Goal: Transaction & Acquisition: Purchase product/service

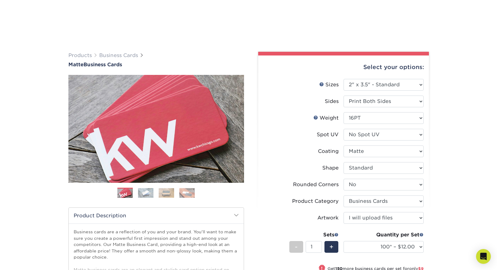
select select "2.00x3.50"
select select "0"
select select "3b5148f1-0588-4f88-a218-97bcfdce65c1"
select select "upload"
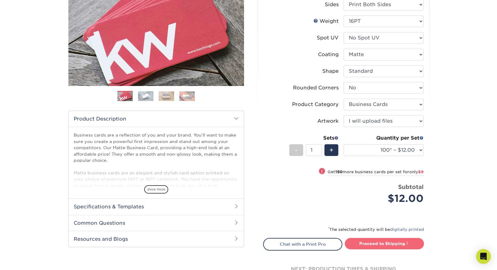
click at [382, 244] on link "Proceed to Shipping" at bounding box center [383, 243] width 79 height 11
type input "Set 1"
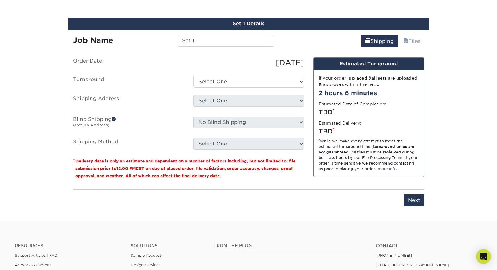
scroll to position [351, 0]
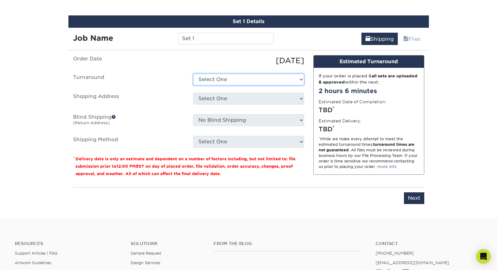
click at [246, 77] on select "Select One 2-4 Business Days 2 Day Next Business Day" at bounding box center [248, 80] width 111 height 12
select select "c2e4b62e-f2c4-4838-a8c2-a74d48cdd9a8"
click at [193, 74] on select "Select One 2-4 Business Days 2 Day Next Business Day" at bounding box center [248, 80] width 111 height 12
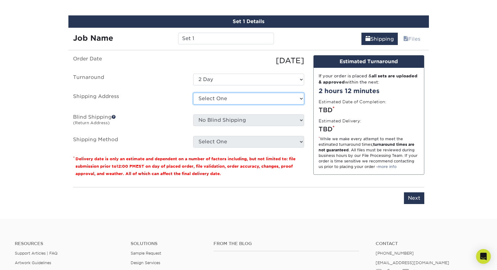
click at [235, 97] on select "Select One + Add New Address - Login" at bounding box center [248, 99] width 111 height 12
select select "newaddress"
click at [193, 93] on select "Select One + Add New Address - Login" at bounding box center [248, 99] width 111 height 12
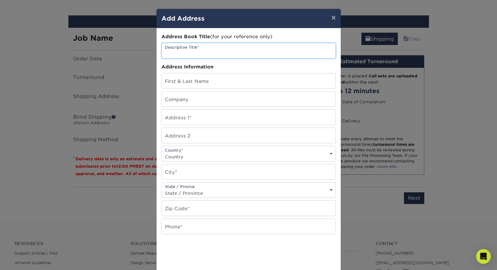
click at [191, 50] on input "text" at bounding box center [249, 50] width 174 height 15
type input "[PERSON_NAME]"
click at [195, 77] on input "text" at bounding box center [249, 80] width 174 height 15
type input "[PERSON_NAME]"
click at [189, 112] on input "text" at bounding box center [249, 117] width 174 height 15
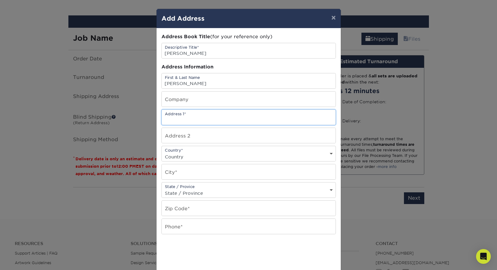
paste input "[STREET_ADDRESS]"
drag, startPoint x: 250, startPoint y: 118, endPoint x: 220, endPoint y: 118, distance: 29.9
click at [220, 118] on input "[STREET_ADDRESS]" at bounding box center [249, 117] width 174 height 15
type input "[STREET_ADDRESS]"
click at [195, 134] on input "text" at bounding box center [249, 135] width 174 height 15
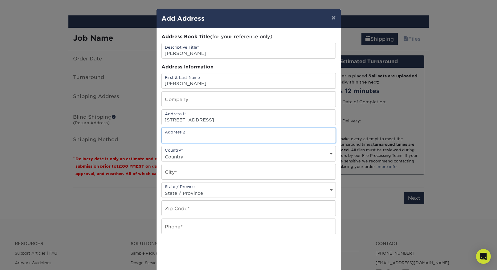
paste input "[GEOGRAPHIC_DATA]"
click at [223, 139] on input "[GEOGRAPHIC_DATA]" at bounding box center [249, 135] width 174 height 15
type input "[GEOGRAPHIC_DATA], [GEOGRAPHIC_DATA]"
drag, startPoint x: 205, startPoint y: 138, endPoint x: 149, endPoint y: 136, distance: 56.4
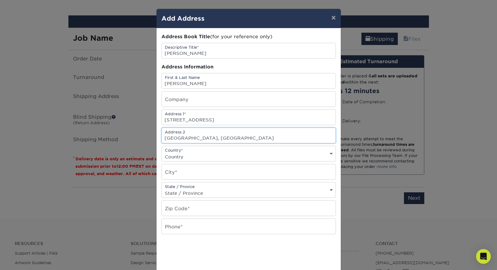
click at [149, 136] on div "× Add Address Address Book Title (for your reference only) Descriptive Title* […" at bounding box center [248, 135] width 497 height 270
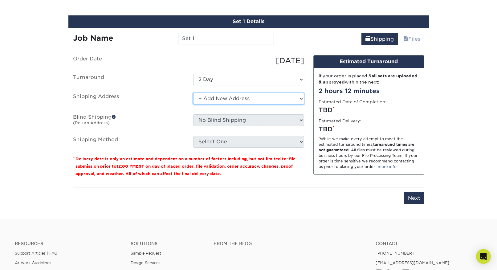
click at [230, 98] on select "Select One + Add New Address - Login" at bounding box center [248, 99] width 111 height 12
click at [193, 93] on select "Select One + Add New Address - Login" at bounding box center [248, 99] width 111 height 12
click at [225, 97] on select "Select One + Add New Address - Login" at bounding box center [248, 99] width 111 height 12
click at [193, 93] on select "Select One + Add New Address - Login" at bounding box center [248, 99] width 111 height 12
click at [169, 101] on label "Shipping Address" at bounding box center [128, 100] width 120 height 14
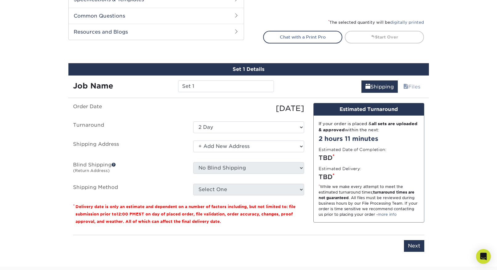
scroll to position [332, 0]
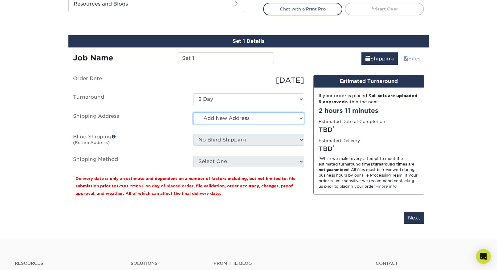
click at [219, 115] on select "Select One + Add New Address - Login" at bounding box center [248, 118] width 111 height 12
click at [193, 112] on select "Select One + Add New Address - Login" at bounding box center [248, 118] width 111 height 12
click at [224, 117] on select "Select One + Add New Address - Login" at bounding box center [248, 118] width 111 height 12
select select "newaddress"
click at [193, 112] on select "Select One + Add New Address - Login" at bounding box center [248, 118] width 111 height 12
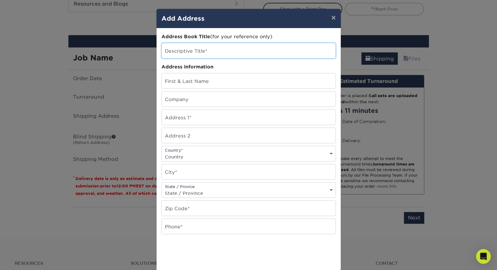
click at [193, 56] on input "text" at bounding box center [249, 50] width 174 height 15
type input "[PERSON_NAME]"
click at [192, 81] on input "text" at bounding box center [249, 80] width 174 height 15
click at [177, 83] on input "text" at bounding box center [249, 80] width 174 height 15
type input "[PERSON_NAME]"
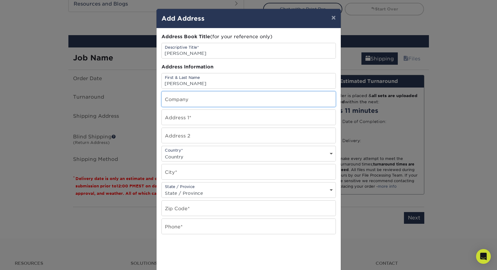
click at [182, 99] on input "text" at bounding box center [249, 98] width 174 height 15
drag, startPoint x: 190, startPoint y: 119, endPoint x: 186, endPoint y: 115, distance: 5.2
click at [190, 119] on input "text" at bounding box center [249, 117] width 174 height 15
paste input "[STREET_ADDRESS]"
type input "[STREET_ADDRESS]"
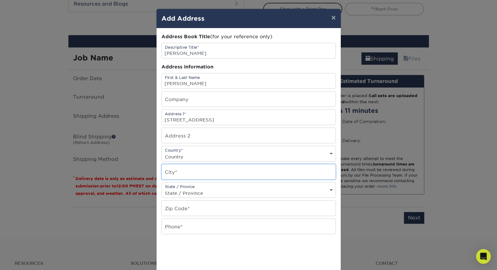
click at [184, 173] on input "text" at bounding box center [249, 171] width 174 height 15
paste input "[STREET_ADDRESS]"
drag, startPoint x: 213, startPoint y: 174, endPoint x: 164, endPoint y: 174, distance: 48.9
click at [164, 174] on input "[STREET_ADDRESS]" at bounding box center [249, 171] width 174 height 15
drag, startPoint x: 245, startPoint y: 173, endPoint x: 205, endPoint y: 173, distance: 39.7
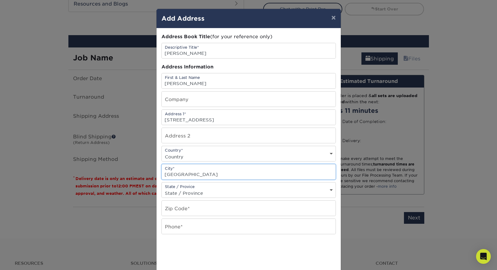
click at [205, 173] on input "[GEOGRAPHIC_DATA]" at bounding box center [249, 171] width 174 height 15
type input "[GEOGRAPHIC_DATA]"
drag, startPoint x: 218, startPoint y: 120, endPoint x: 290, endPoint y: 118, distance: 71.7
click at [290, 118] on input "[STREET_ADDRESS]" at bounding box center [249, 117] width 174 height 15
type input "[STREET_ADDRESS]"
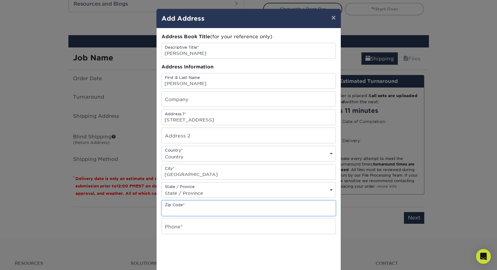
click at [199, 208] on input "text" at bounding box center [249, 207] width 174 height 15
paste input "[STREET_ADDRESS]"
type input "[STREET_ADDRESS]"
drag, startPoint x: 247, startPoint y: 209, endPoint x: 167, endPoint y: 203, distance: 80.9
click at [155, 208] on div "× Add Address Address Book Title (for your reference only) Descriptive Title* […" at bounding box center [248, 135] width 497 height 270
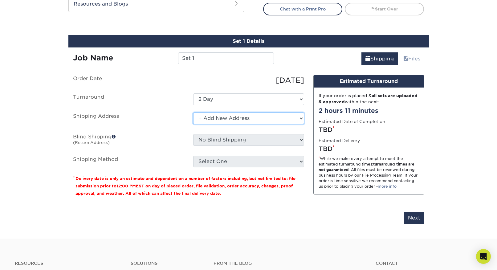
click at [245, 122] on select "Select One + Add New Address - Login" at bounding box center [248, 118] width 111 height 12
click at [193, 112] on select "Select One + Add New Address - Login" at bounding box center [248, 118] width 111 height 12
click at [234, 118] on select "Select One + Add New Address - Login" at bounding box center [248, 118] width 111 height 12
select select "newaddress"
click at [193, 112] on select "Select One + Add New Address - Login" at bounding box center [248, 118] width 111 height 12
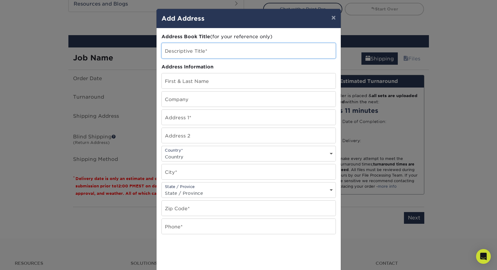
click at [177, 46] on input "text" at bounding box center [249, 50] width 174 height 15
type input "[PERSON_NAME]"
click at [191, 82] on input "text" at bounding box center [249, 80] width 174 height 15
click at [183, 79] on input "text" at bounding box center [249, 80] width 174 height 15
type input "[PERSON_NAME]"
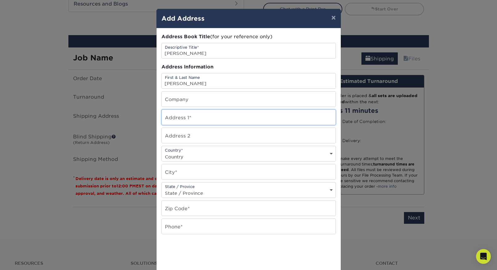
click at [176, 114] on input "text" at bounding box center [249, 117] width 174 height 15
paste input "[STREET_ADDRESS]"
type input "[STREET_ADDRESS]"
click at [186, 139] on input "text" at bounding box center [249, 135] width 174 height 15
click at [176, 152] on select "Country [GEOGRAPHIC_DATA] [GEOGRAPHIC_DATA] ----------------------------- [GEOG…" at bounding box center [249, 156] width 174 height 9
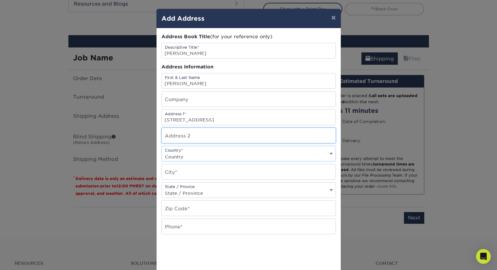
click at [193, 134] on input "text" at bounding box center [249, 135] width 174 height 15
paste input "[GEOGRAPHIC_DATA]"
type input "[GEOGRAPHIC_DATA]"
drag, startPoint x: 175, startPoint y: 137, endPoint x: 157, endPoint y: 139, distance: 18.5
click at [157, 139] on div "Address Book Title (for your reference only) Descriptive Title* [PERSON_NAME] A…" at bounding box center [248, 166] width 184 height 276
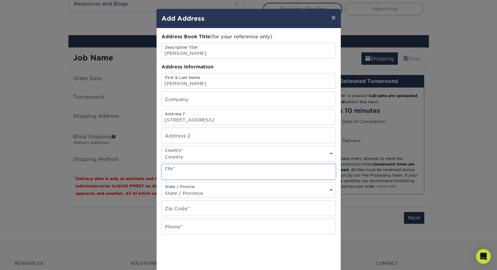
paste input "[GEOGRAPHIC_DATA]"
type input "[GEOGRAPHIC_DATA]"
click at [215, 187] on div "State / Provice State / Province [US_STATE] [US_STATE] [US_STATE] [US_STATE] [U…" at bounding box center [248, 190] width 174 height 16
click at [216, 189] on select "State / Province [US_STATE] [US_STATE] [US_STATE] [US_STATE] [US_STATE] [US_STA…" at bounding box center [249, 192] width 174 height 9
select select "IL"
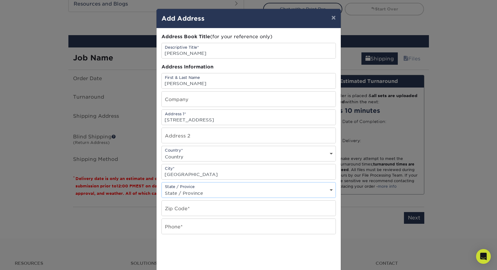
click at [162, 188] on select "State / Province [US_STATE] [US_STATE] [US_STATE] [US_STATE] [US_STATE] [US_STA…" at bounding box center [249, 192] width 174 height 9
click at [179, 206] on input "text" at bounding box center [249, 207] width 174 height 15
paste input "60004"
type input "60004"
click at [183, 226] on input "text" at bounding box center [249, 226] width 174 height 15
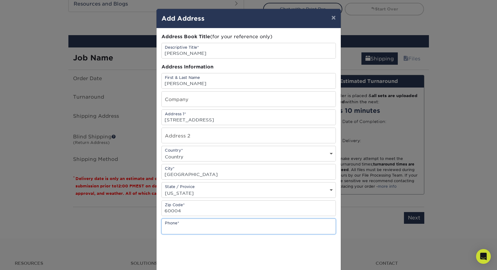
click at [176, 226] on input "text" at bounding box center [249, 226] width 174 height 15
paste input "[PHONE_NUMBER]"
type input "[PHONE_NUMBER]"
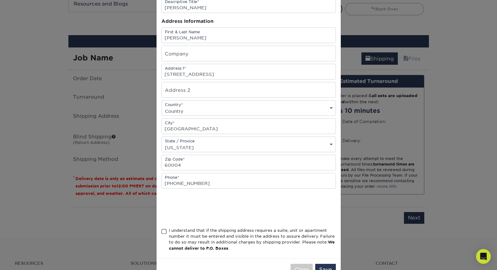
scroll to position [65, 0]
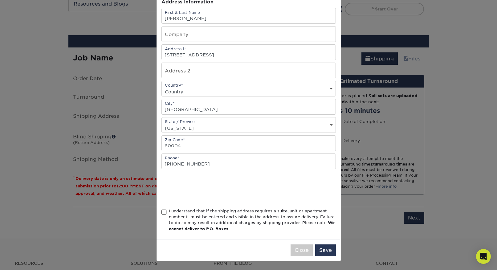
click at [163, 212] on span at bounding box center [163, 212] width 5 height 6
click at [0, 0] on input "I understand that if the shipping address requires a suite, unit or apartment n…" at bounding box center [0, 0] width 0 height 0
click at [329, 246] on button "Save" at bounding box center [325, 250] width 21 height 12
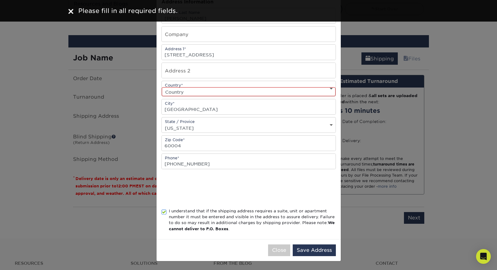
click at [194, 89] on select "Country [GEOGRAPHIC_DATA] [GEOGRAPHIC_DATA] ----------------------------- [GEOG…" at bounding box center [249, 91] width 174 height 9
select select "US"
click at [162, 87] on select "Country [GEOGRAPHIC_DATA] [GEOGRAPHIC_DATA] ----------------------------- [GEOG…" at bounding box center [249, 91] width 174 height 9
click at [316, 248] on button "Save Address" at bounding box center [313, 250] width 43 height 12
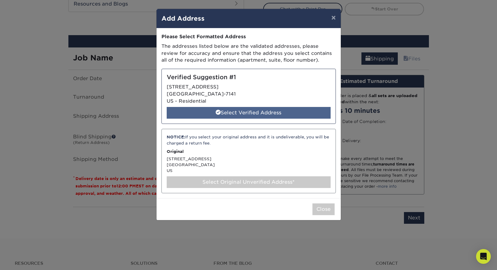
click at [242, 111] on div "Select Verified Address" at bounding box center [249, 113] width 164 height 12
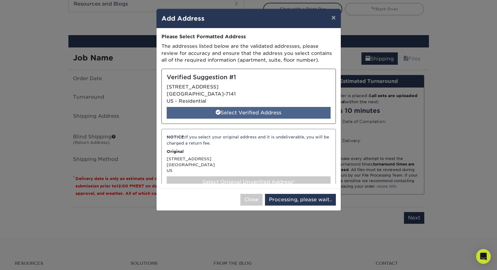
select select "285906"
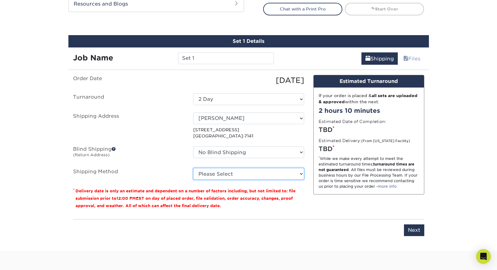
click at [261, 176] on select "Please Select Ground Shipping (+$7.84) 3 Day Shipping Service (+$20.04) 2 Day A…" at bounding box center [248, 174] width 111 height 12
click at [193, 168] on select "Please Select Ground Shipping (+$7.84) 3 Day Shipping Service (+$20.04) 2 Day A…" at bounding box center [248, 174] width 111 height 12
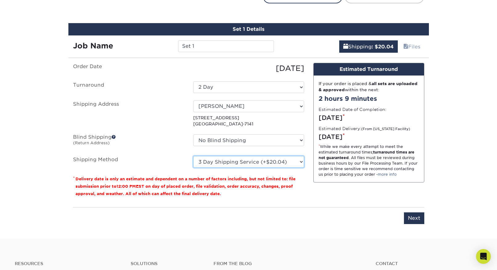
scroll to position [345, 0]
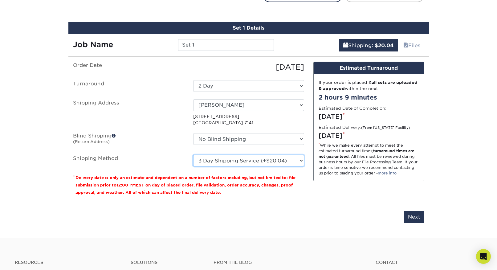
click at [260, 161] on select "Please Select Ground Shipping (+$7.84) 3 Day Shipping Service (+$20.04) 2 Day A…" at bounding box center [248, 161] width 111 height 12
select select "03"
click at [193, 155] on select "Please Select Ground Shipping (+$7.84) 3 Day Shipping Service (+$20.04) 2 Day A…" at bounding box center [248, 161] width 111 height 12
click at [278, 161] on select "Please Select Ground Shipping (+$7.84) 3 Day Shipping Service (+$20.04) 2 Day A…" at bounding box center [248, 161] width 111 height 12
click at [193, 155] on select "Please Select Ground Shipping (+$7.84) 3 Day Shipping Service (+$20.04) 2 Day A…" at bounding box center [248, 161] width 111 height 12
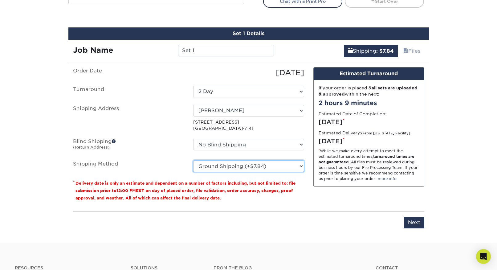
scroll to position [339, 0]
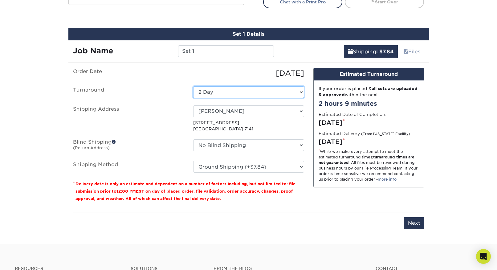
click at [278, 92] on select "Select One 2-4 Business Days 2 Day Next Business Day" at bounding box center [248, 92] width 111 height 12
select select "47dbf4b1-3bfd-4687-b793-fcd3ee179f06"
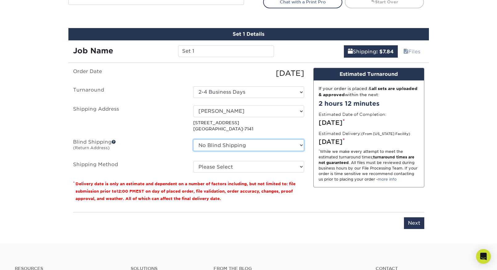
click at [248, 145] on select "No Blind Shipping + Add New Address" at bounding box center [248, 145] width 111 height 12
click at [193, 139] on select "No Blind Shipping + Add New Address" at bounding box center [248, 145] width 111 height 12
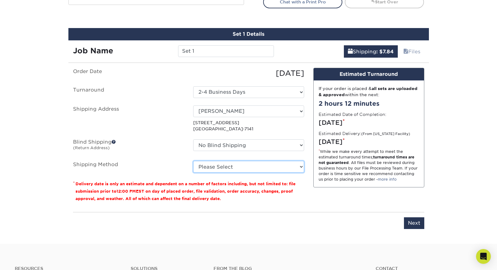
click at [256, 167] on select "Please Select Ground Shipping (+$7.84) 3 Day Shipping Service (+$20.04) 2 Day A…" at bounding box center [248, 167] width 111 height 12
select select "03"
click at [193, 161] on select "Please Select Ground Shipping (+$7.84) 3 Day Shipping Service (+$20.04) 2 Day A…" at bounding box center [248, 167] width 111 height 12
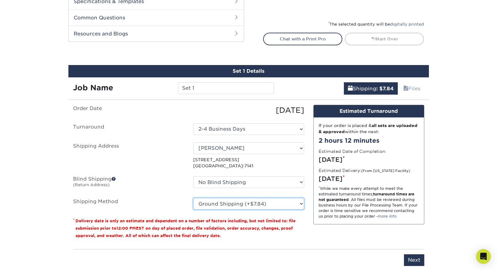
scroll to position [300, 0]
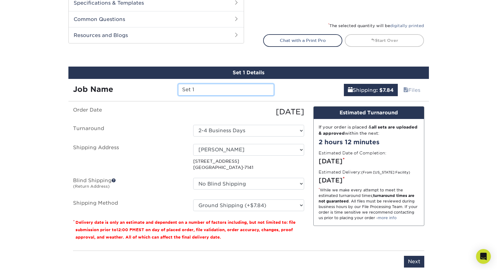
click at [191, 89] on input "Set 1" at bounding box center [226, 90] width 96 height 12
click at [203, 89] on input "Set 1" at bounding box center [226, 90] width 96 height 12
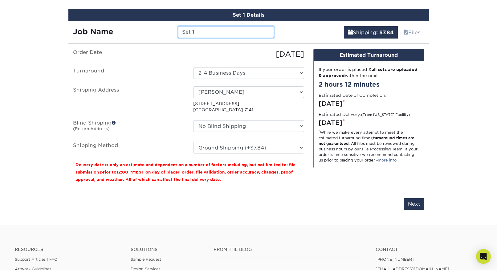
scroll to position [359, 0]
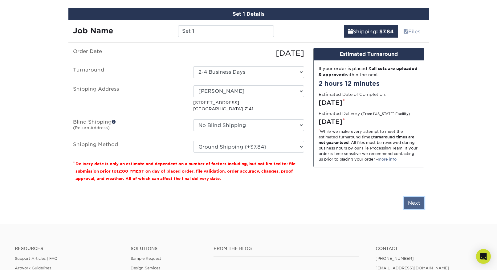
click at [417, 203] on input "Next" at bounding box center [414, 203] width 20 height 12
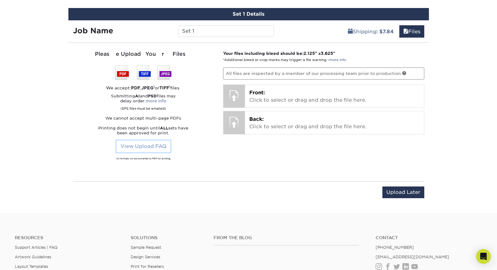
click at [163, 147] on link "View Upload FAQ" at bounding box center [143, 146] width 54 height 12
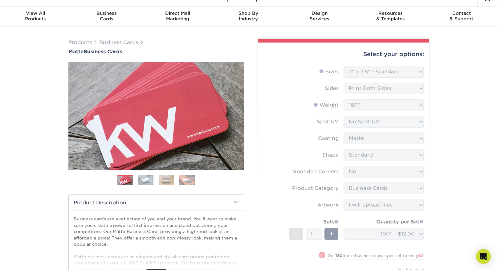
scroll to position [0, 0]
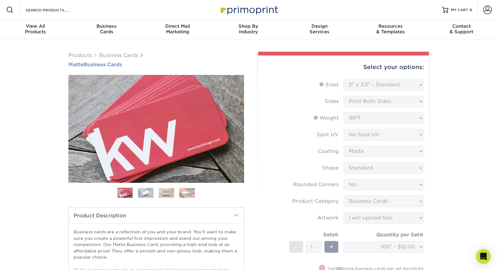
click at [111, 63] on h1 "Matte Business Cards" at bounding box center [155, 65] width 175 height 6
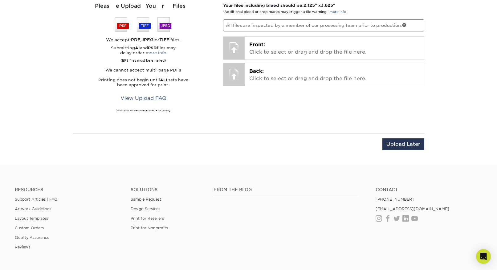
scroll to position [395, 0]
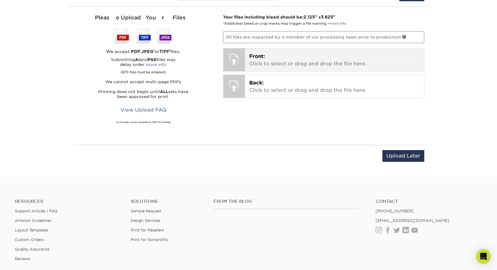
click at [248, 56] on div "Front: Click to select or drag and drop the file here. Choose file" at bounding box center [334, 59] width 179 height 23
click at [273, 66] on p "Front: Click to select or drag and drop the file here." at bounding box center [334, 60] width 170 height 15
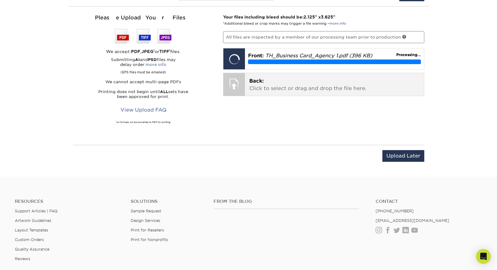
click at [273, 85] on p "Back: Click to select or drag and drop the file here." at bounding box center [334, 84] width 170 height 15
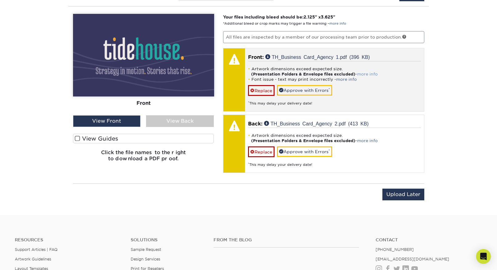
click at [372, 75] on link "more info" at bounding box center [367, 74] width 21 height 5
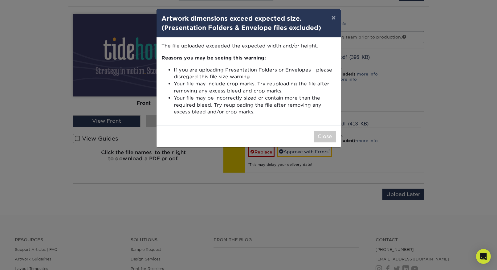
click at [159, 160] on div "× Artwork dimensions exceed expected size. (Presentation Folders & Envelope fil…" at bounding box center [248, 135] width 497 height 270
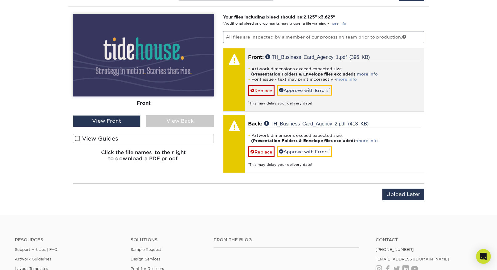
click at [345, 79] on link "more info" at bounding box center [346, 79] width 21 height 5
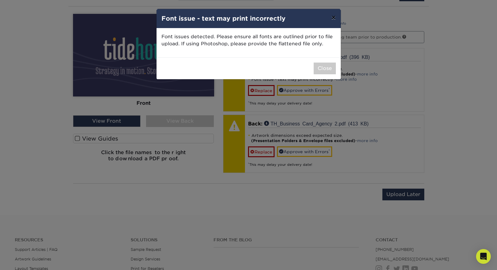
click at [335, 18] on button "×" at bounding box center [333, 17] width 14 height 17
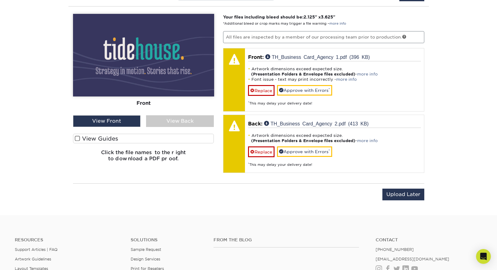
scroll to position [391, 0]
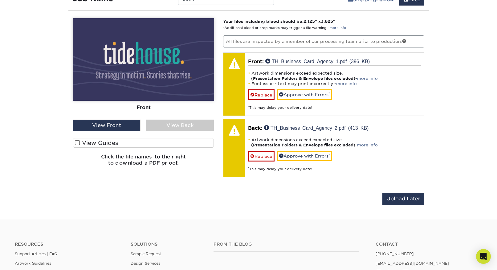
drag, startPoint x: 124, startPoint y: 125, endPoint x: 170, endPoint y: 125, distance: 46.2
click at [125, 125] on div "View Front" at bounding box center [107, 125] width 68 height 12
click at [171, 125] on div "View Back" at bounding box center [180, 125] width 68 height 12
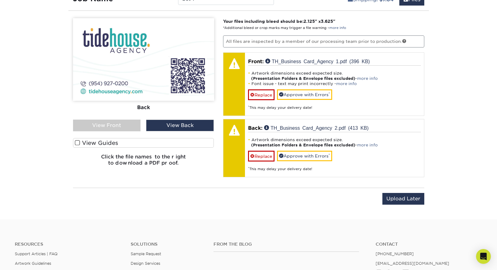
click at [127, 124] on div "View Front" at bounding box center [107, 125] width 68 height 12
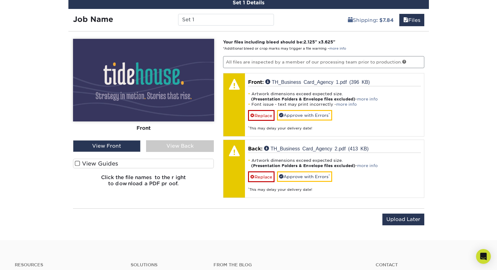
scroll to position [374, 0]
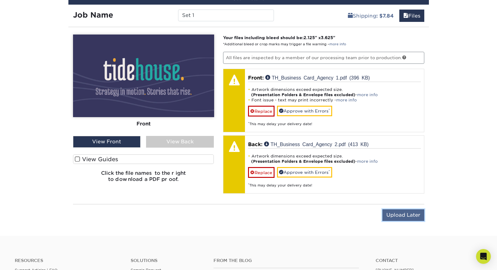
click at [406, 216] on input "Upload Later" at bounding box center [403, 215] width 42 height 12
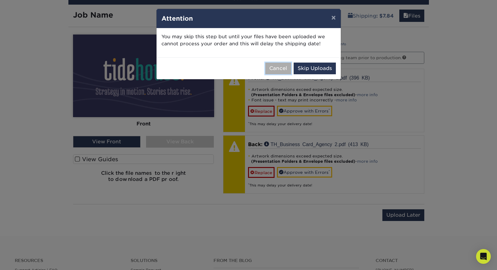
click at [281, 70] on button "Cancel" at bounding box center [278, 68] width 26 height 12
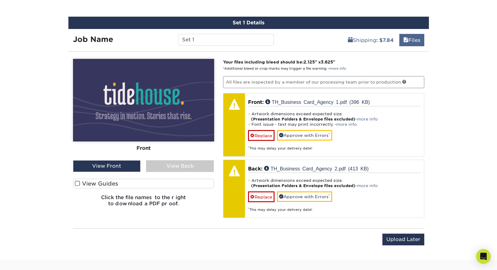
scroll to position [354, 0]
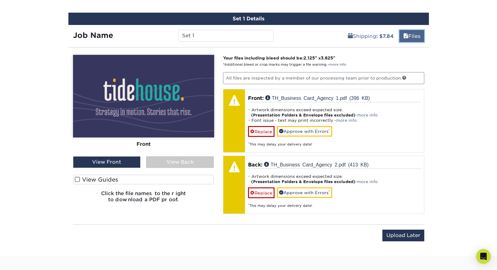
click at [408, 40] on link "Files" at bounding box center [411, 36] width 25 height 12
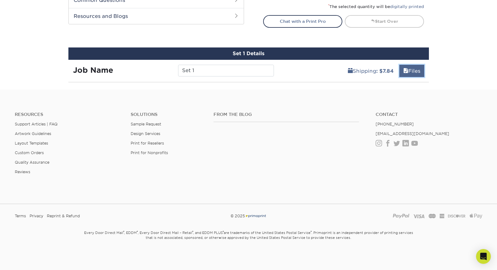
click at [412, 71] on link "Files" at bounding box center [411, 71] width 25 height 12
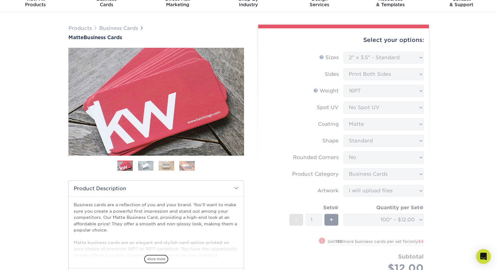
scroll to position [0, 0]
